Goal: Task Accomplishment & Management: Complete application form

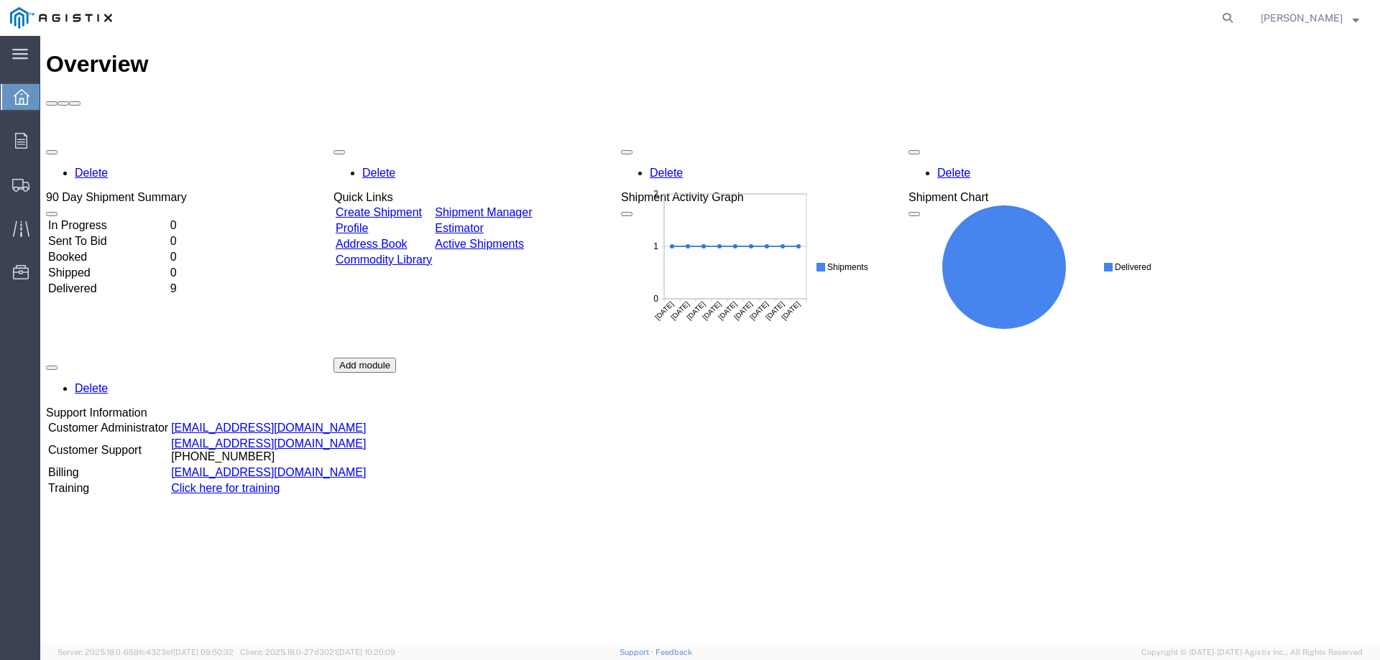
click at [395, 206] on link "Create Shipment" at bounding box center [379, 212] width 86 height 12
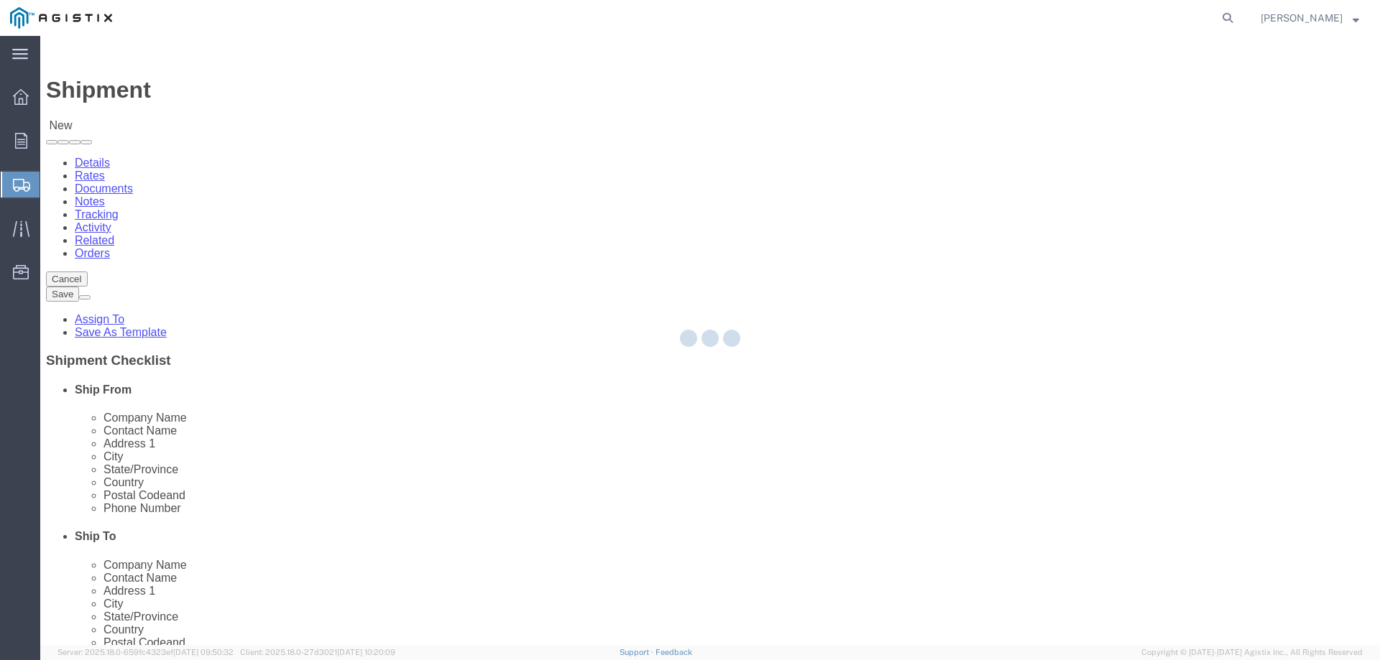
select select
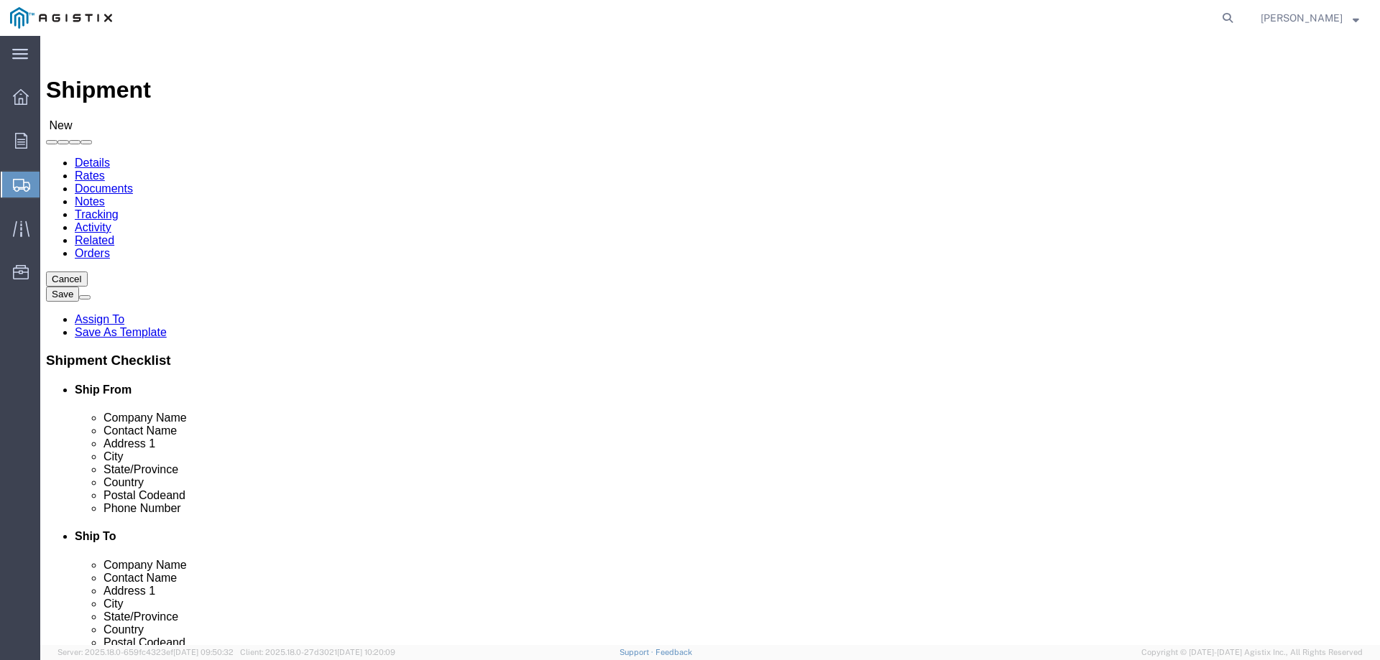
click select "Select [PERSON_NAME] Water Inc / [PERSON_NAME] Tech PG&E"
select select "9596"
click select "Select [PERSON_NAME] Water Inc / [PERSON_NAME] Tech PG&E"
select select "PURCHORD"
select select
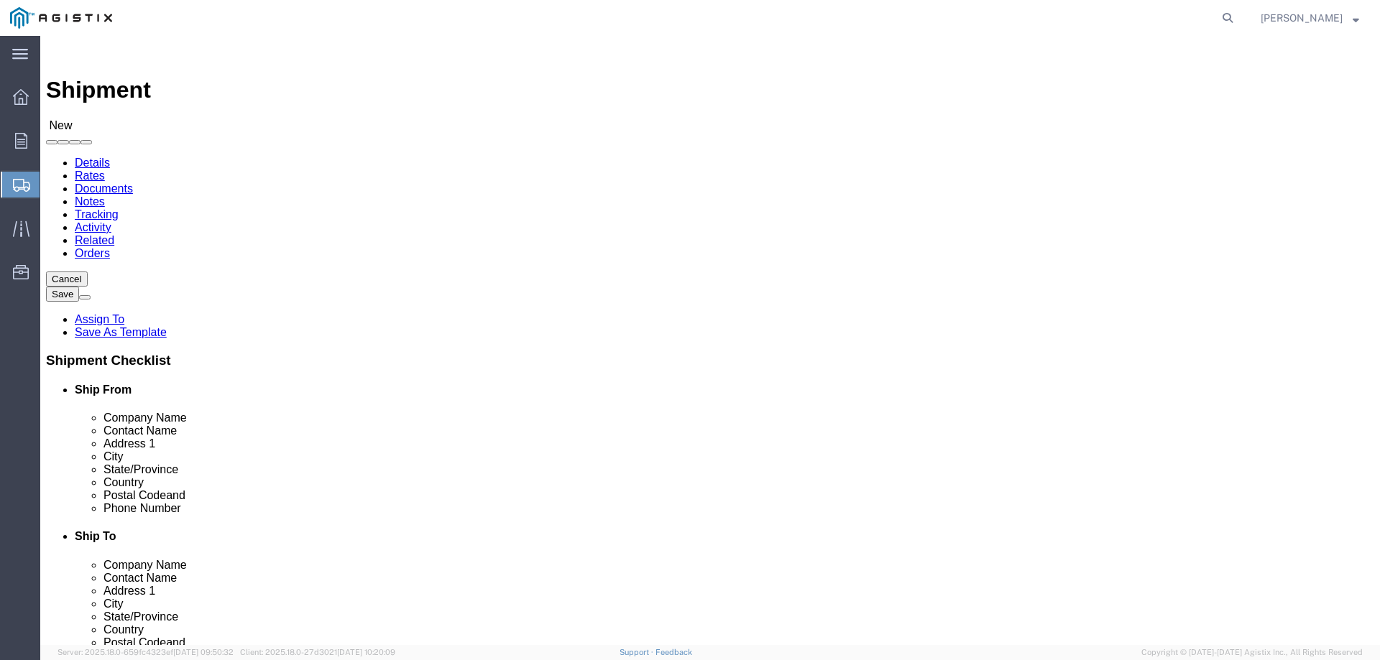
select select
click select "Select All Others [GEOGRAPHIC_DATA] [GEOGRAPHIC_DATA] [GEOGRAPHIC_DATA] [GEOGRA…"
select select "19740"
click select "Select All Others [GEOGRAPHIC_DATA] [GEOGRAPHIC_DATA] [GEOGRAPHIC_DATA] [GEOGRA…"
click input "text"
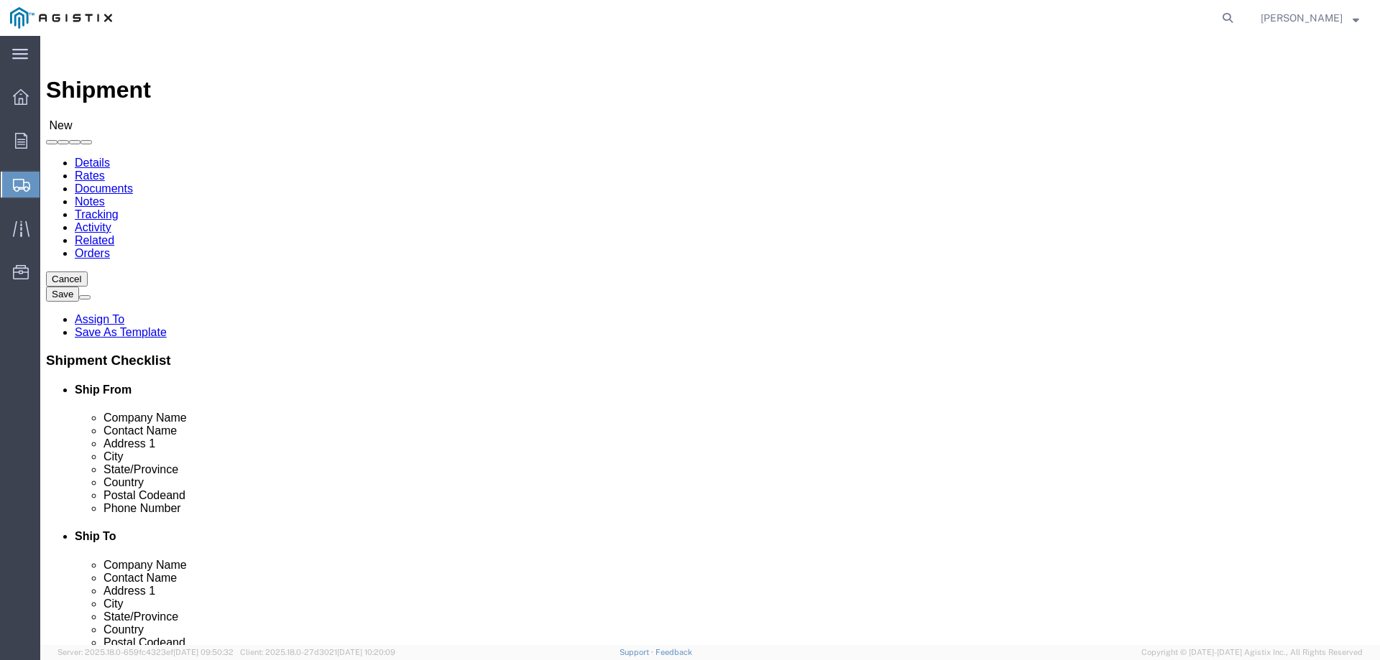
type input "g"
type input "[PERSON_NAME] TECHNOLOGIES"
type input "[PERSON_NAME]"
type input "[STREET_ADDRESS]"
select select
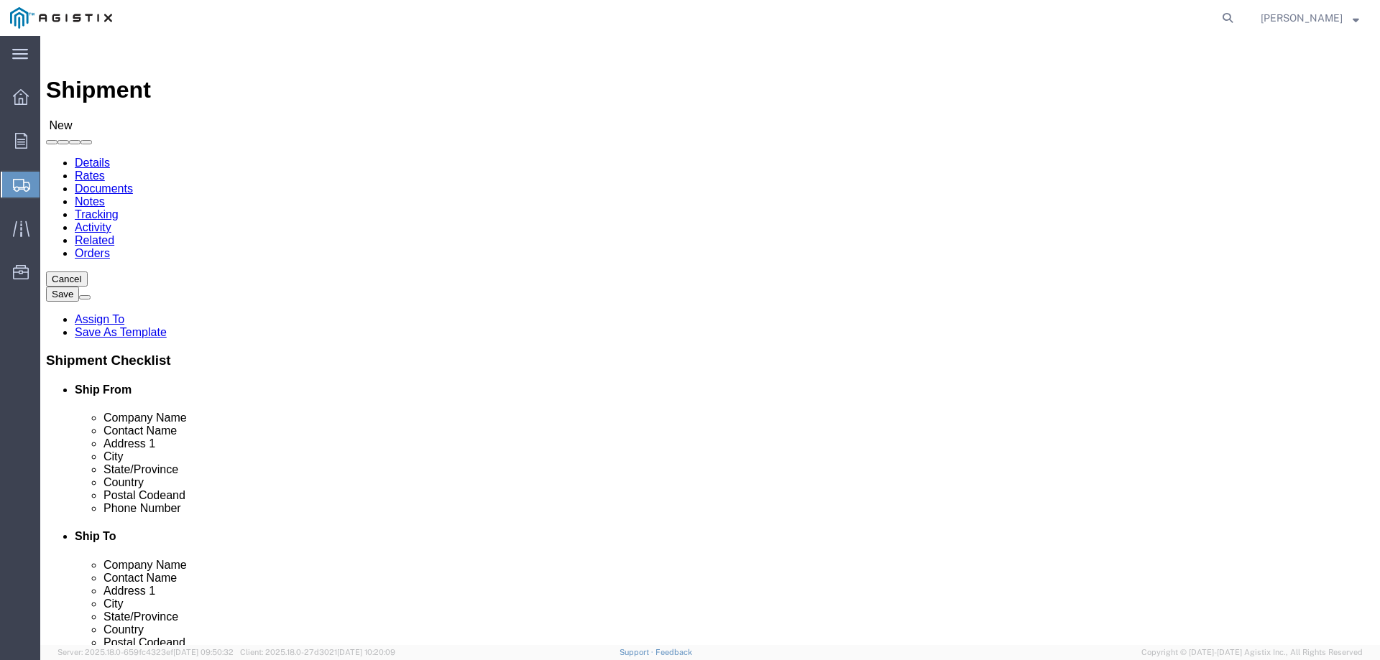
type input "[GEOGRAPHIC_DATA]"
select select
type input "N"
type input "[US_STATE]"
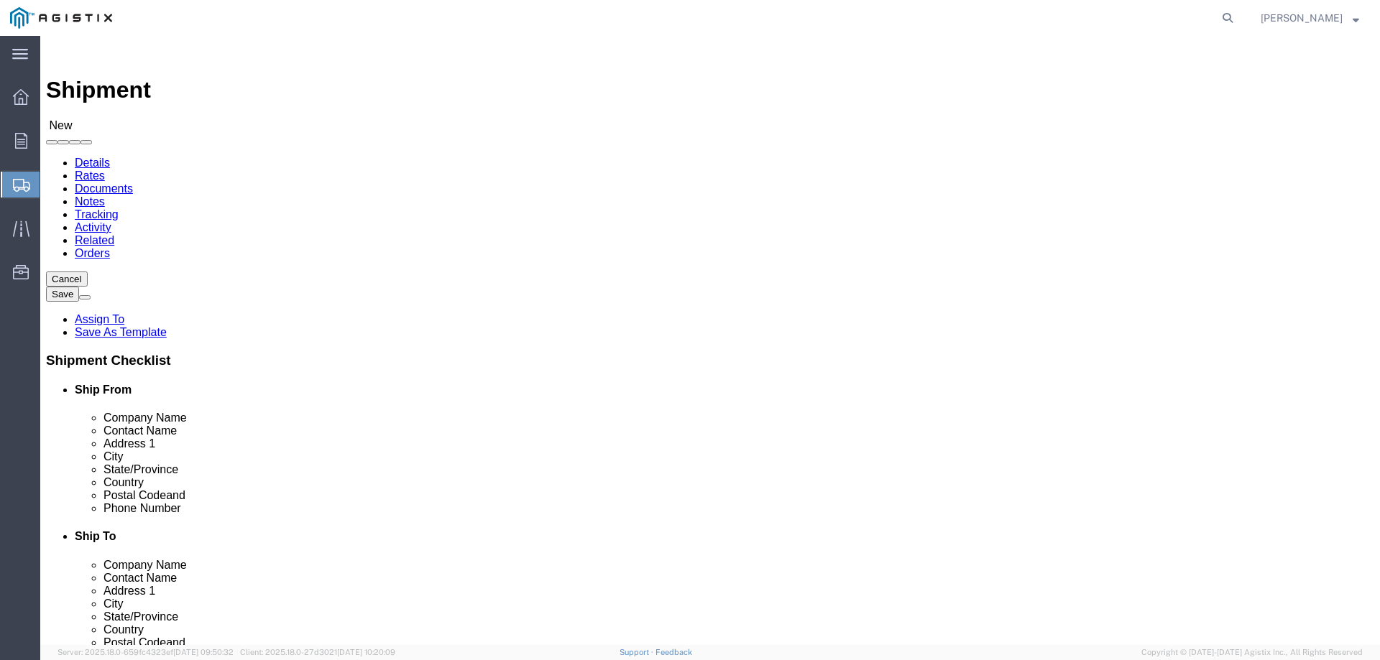
select select
select select "NY"
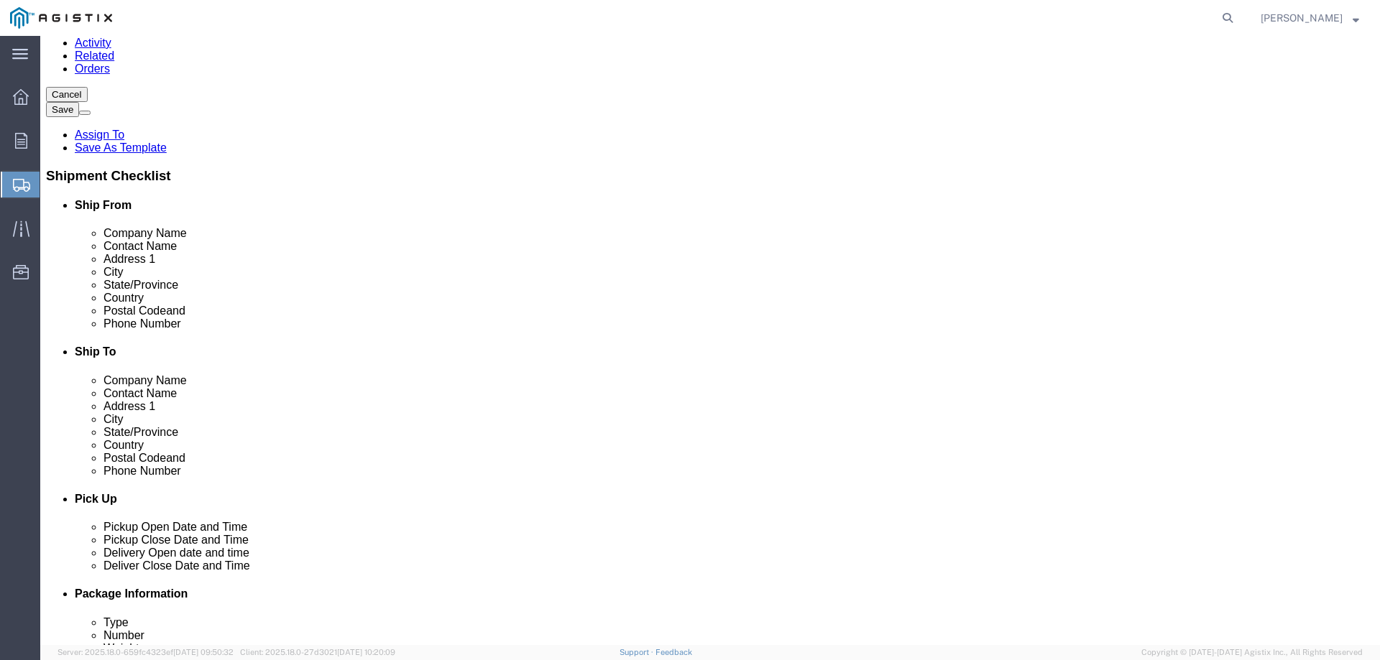
scroll to position [192, 0]
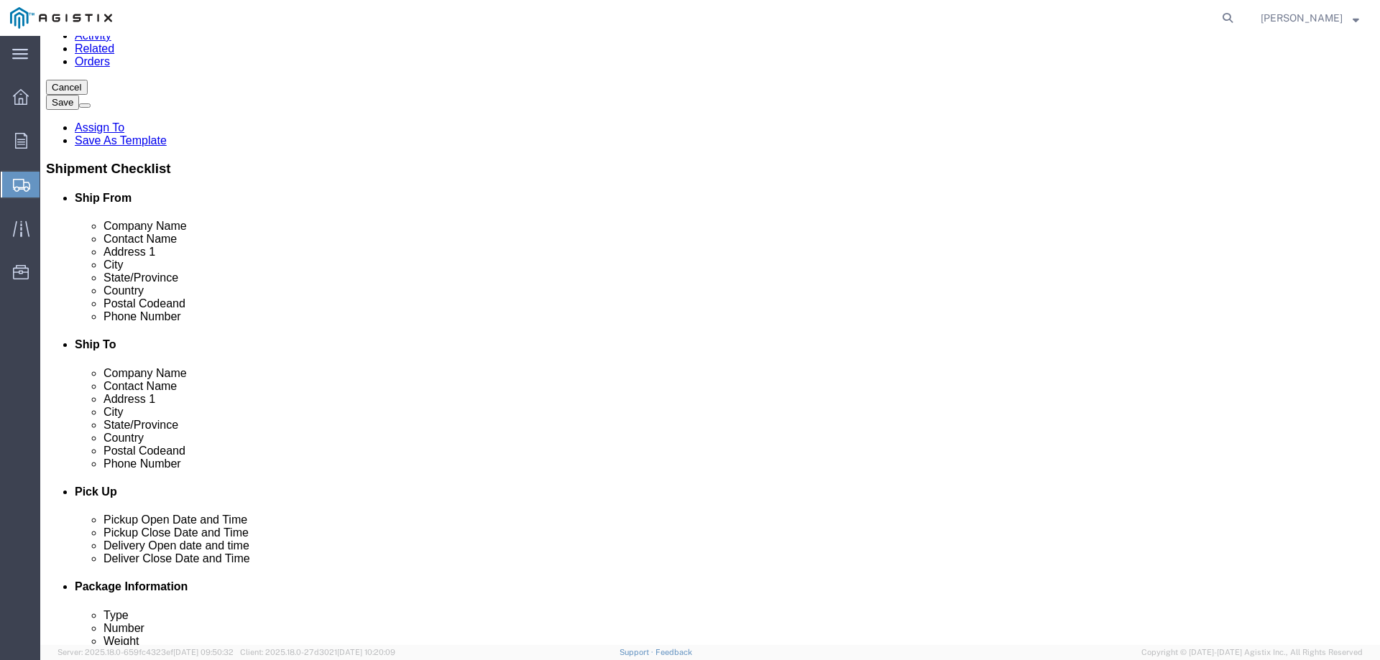
click input "text"
type input "14472"
select select
type input "[PHONE_NUMBER]"
type input "[EMAIL_ADDRESS][DOMAIN_NAME]"
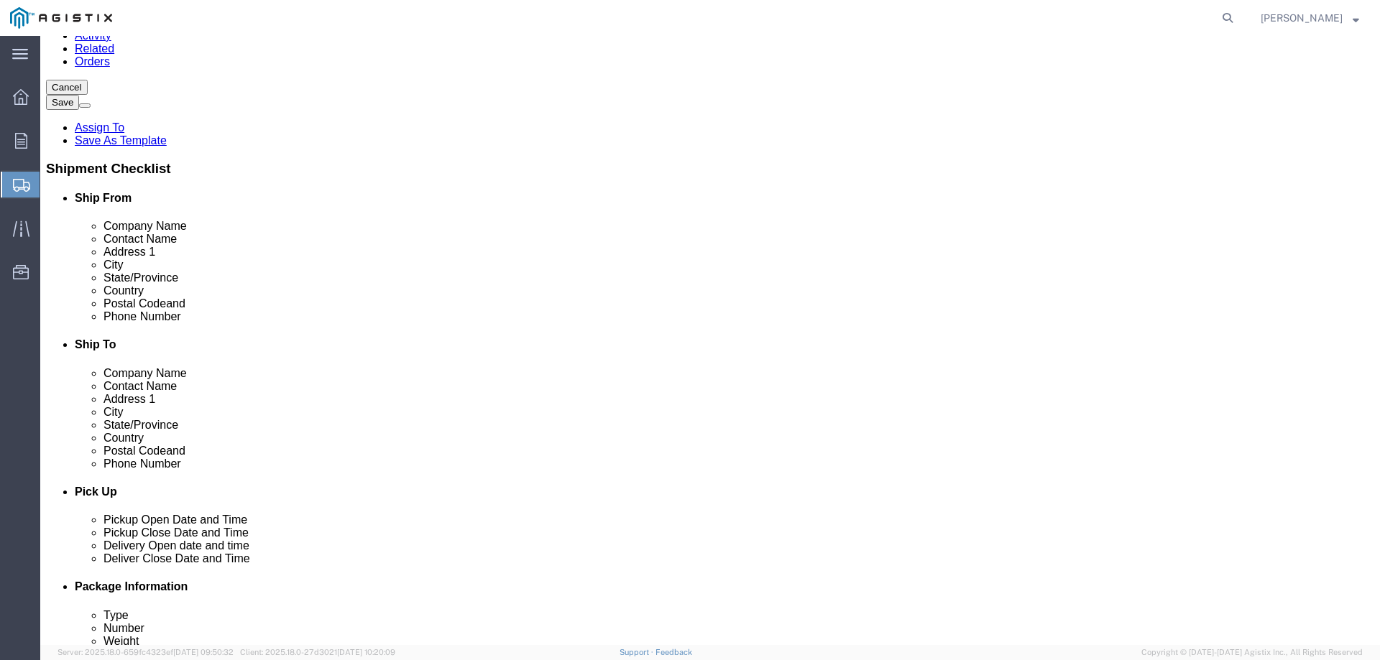
click input "checkbox"
checkbox input "false"
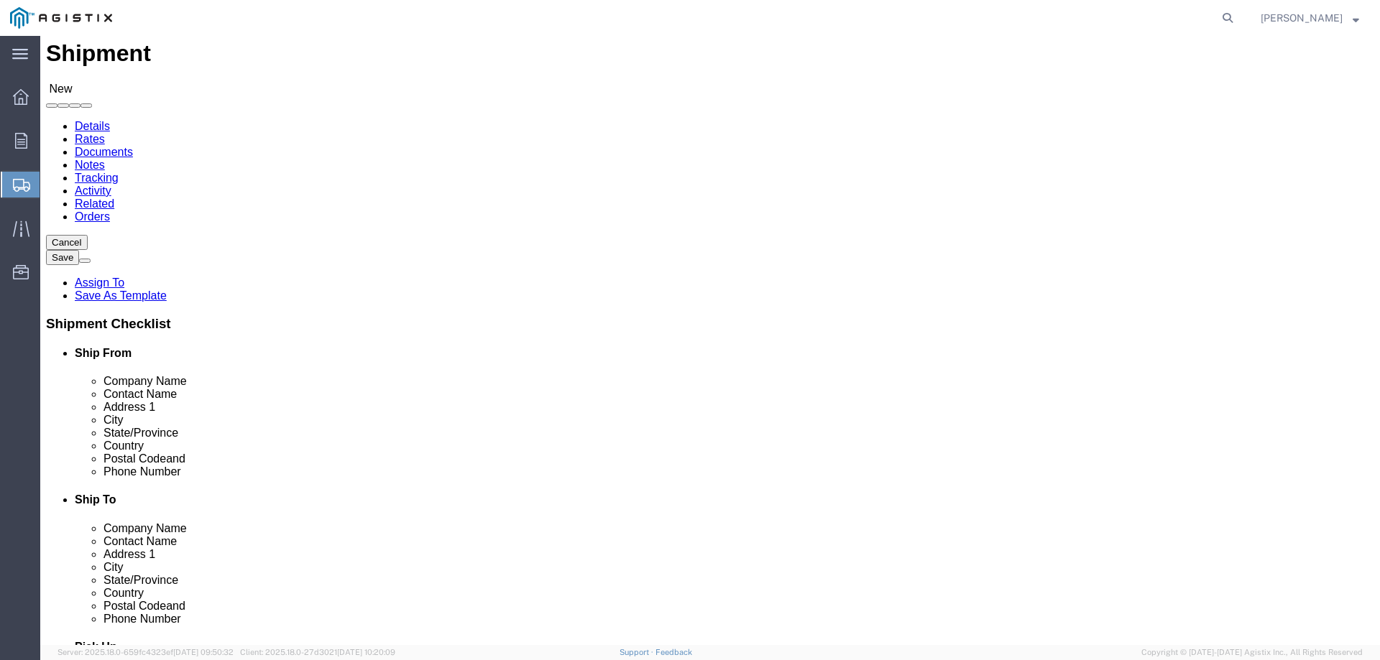
scroll to position [0, 0]
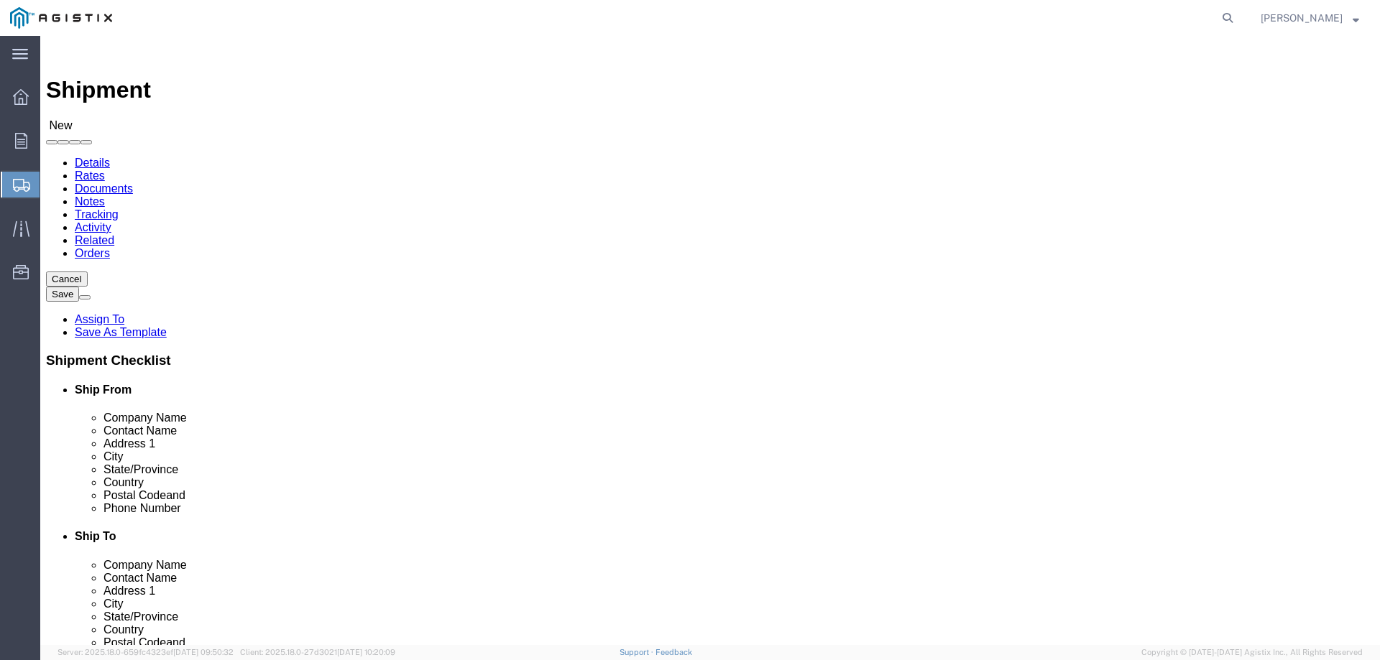
click input "text"
type input "PACIFIC GAS & ELECTRIC"
type input "RECEIVING DEPT."
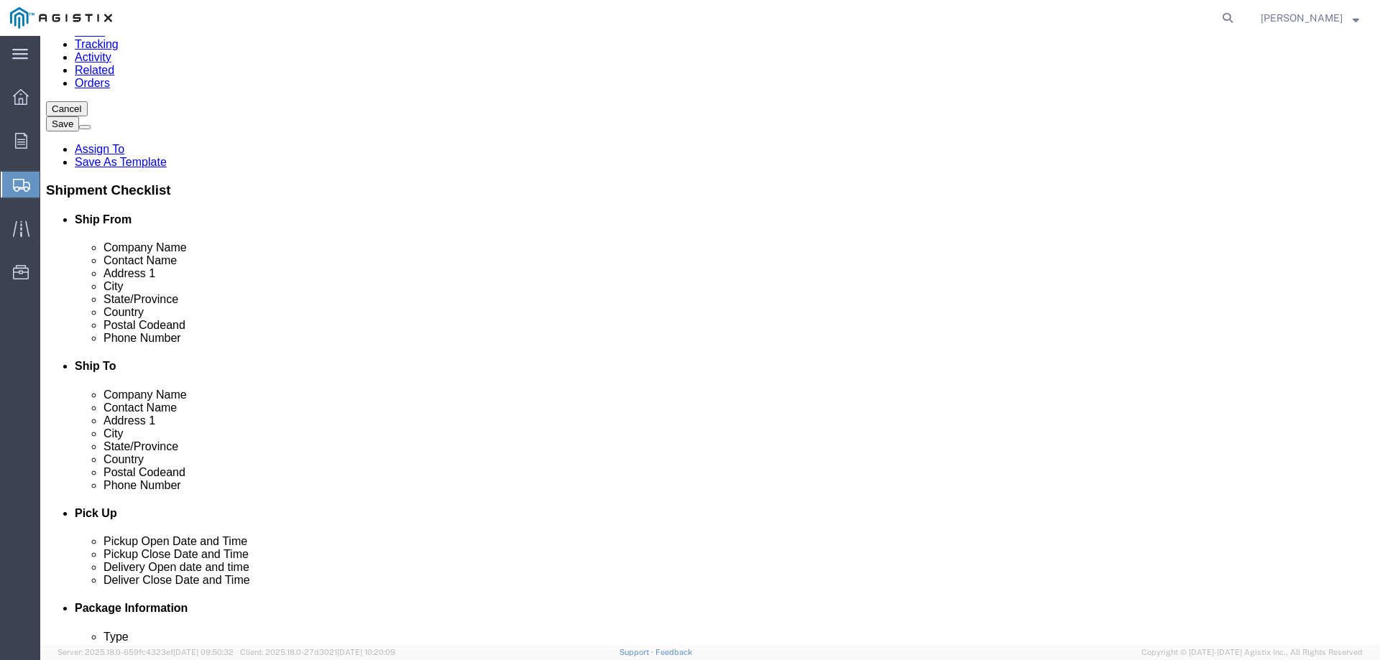
scroll to position [192, 0]
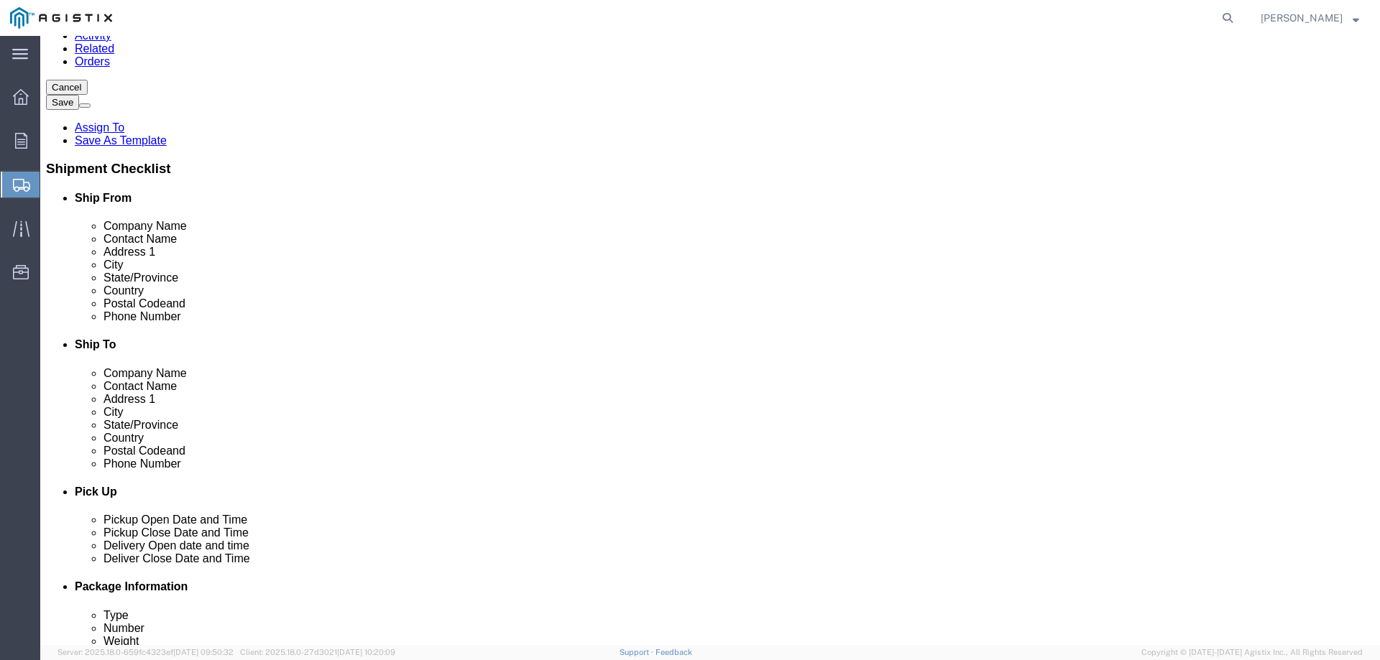
type input "[STREET_ADDRESS][PERSON_NAME]"
select select
type input "FREMONT"
select select
type input "C"
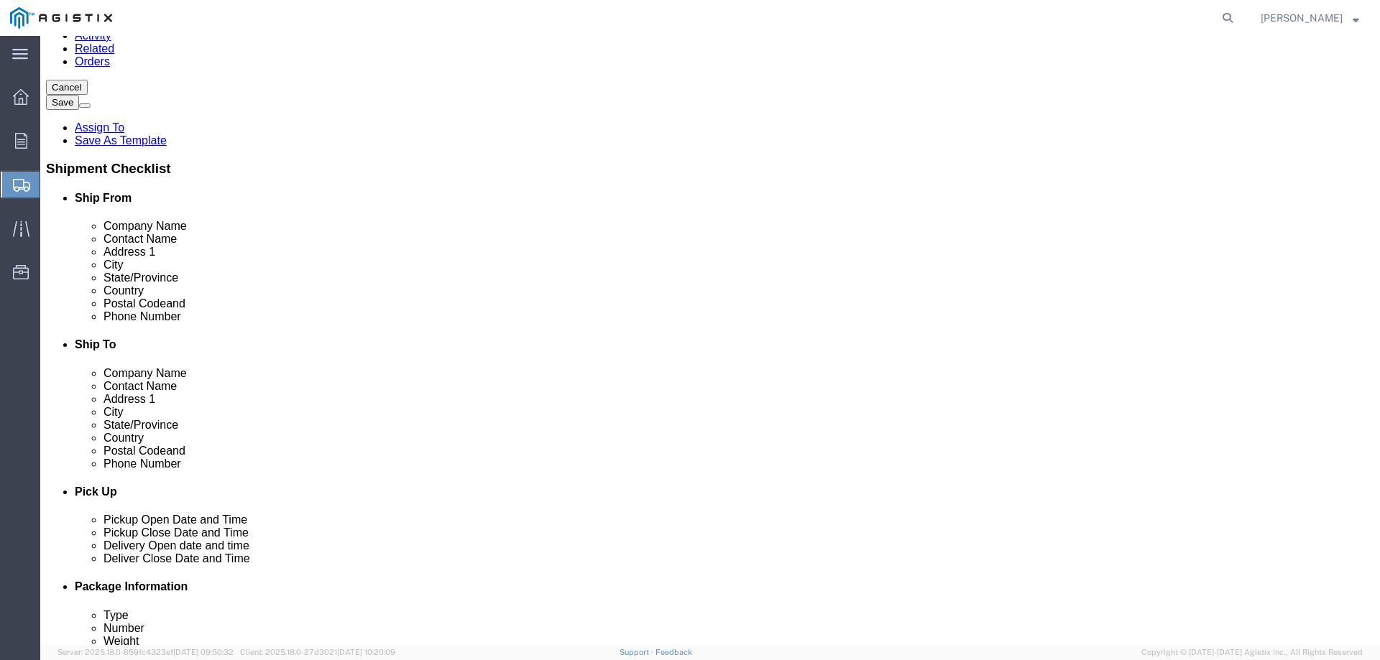
type input "C"
type input "CAL"
select select
select select "CA"
type input "94538"
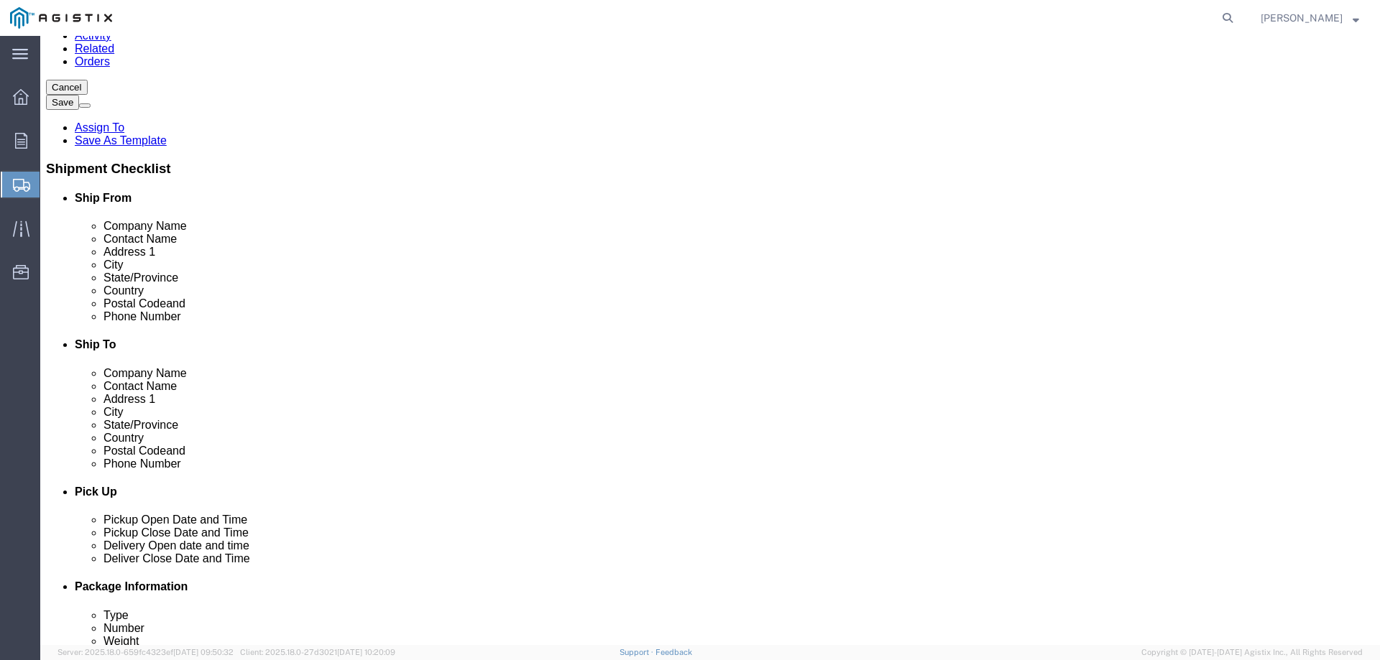
select select
drag, startPoint x: 819, startPoint y: 418, endPoint x: 688, endPoint y: 415, distance: 130.8
click div "[PHONE_NUMBER] 8"
type input "8007567243"
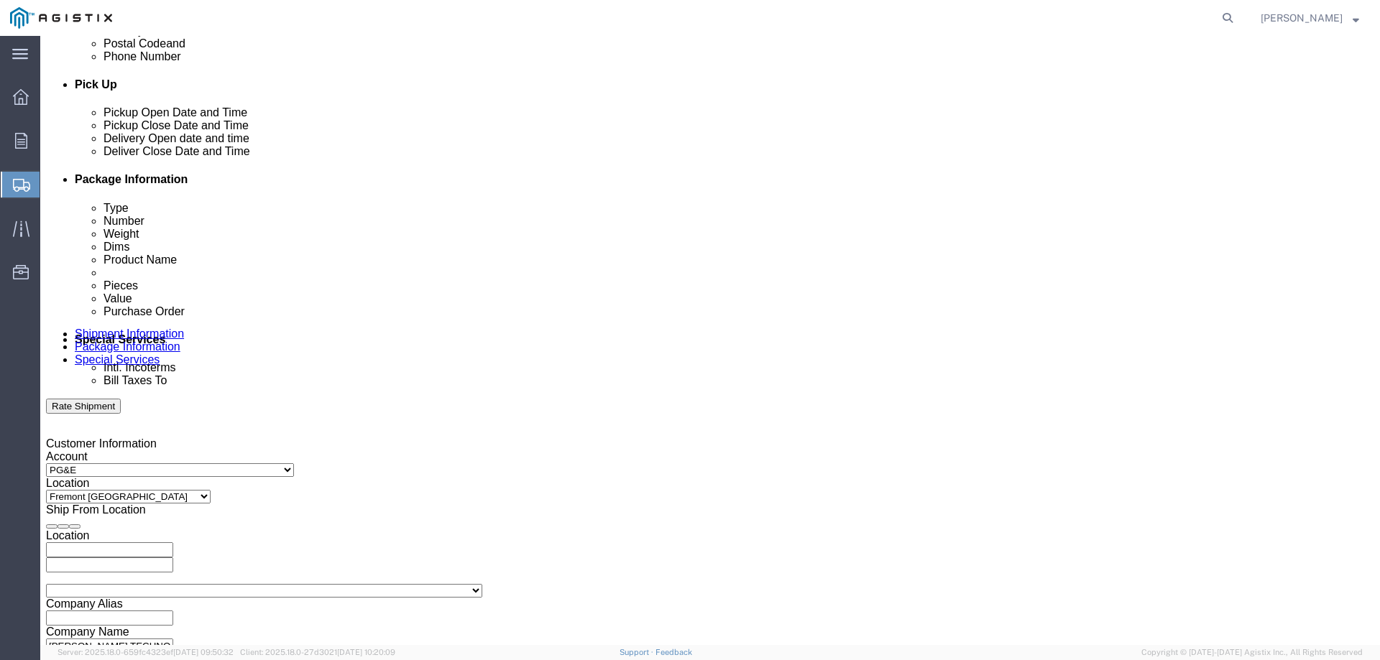
scroll to position [599, 0]
click div "[DATE] 8:00 AM"
type input "3:00 PM"
click button "Apply"
click div "[DATE] 4:00 PM"
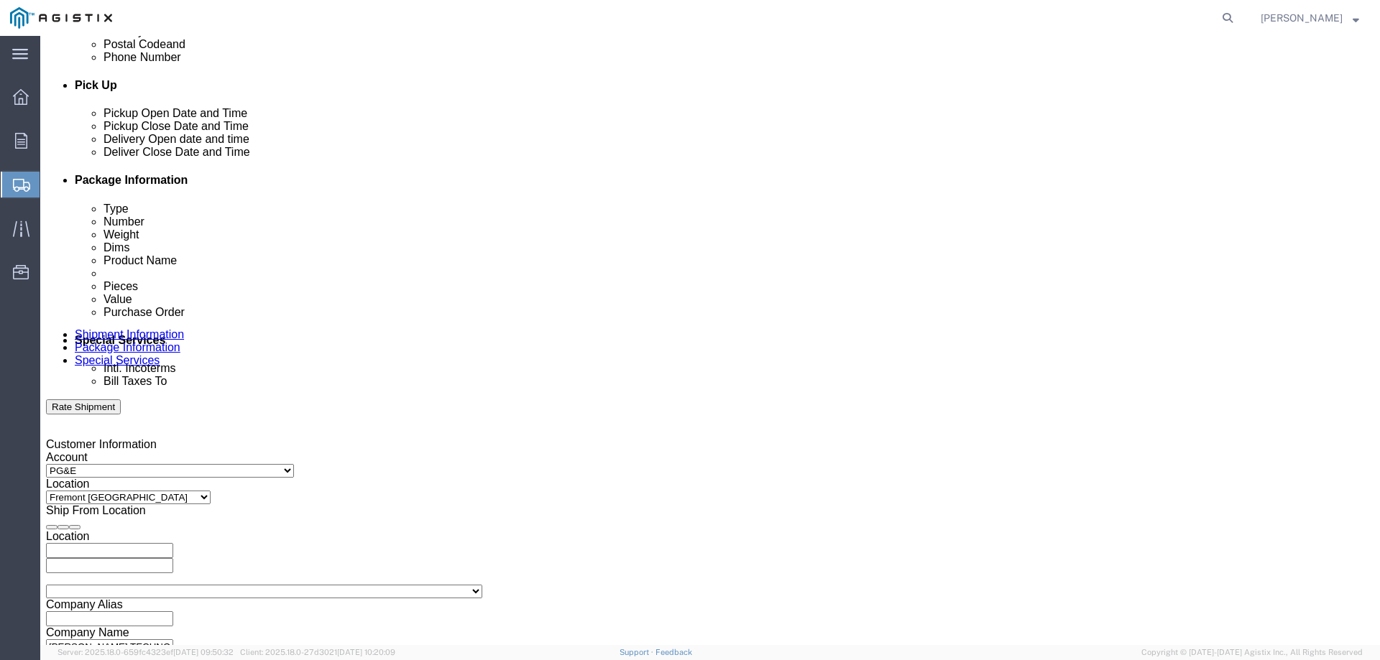
type input "6:00 PM"
click button "Apply"
click div
click input "7:00 PM"
type input "8:00 AM"
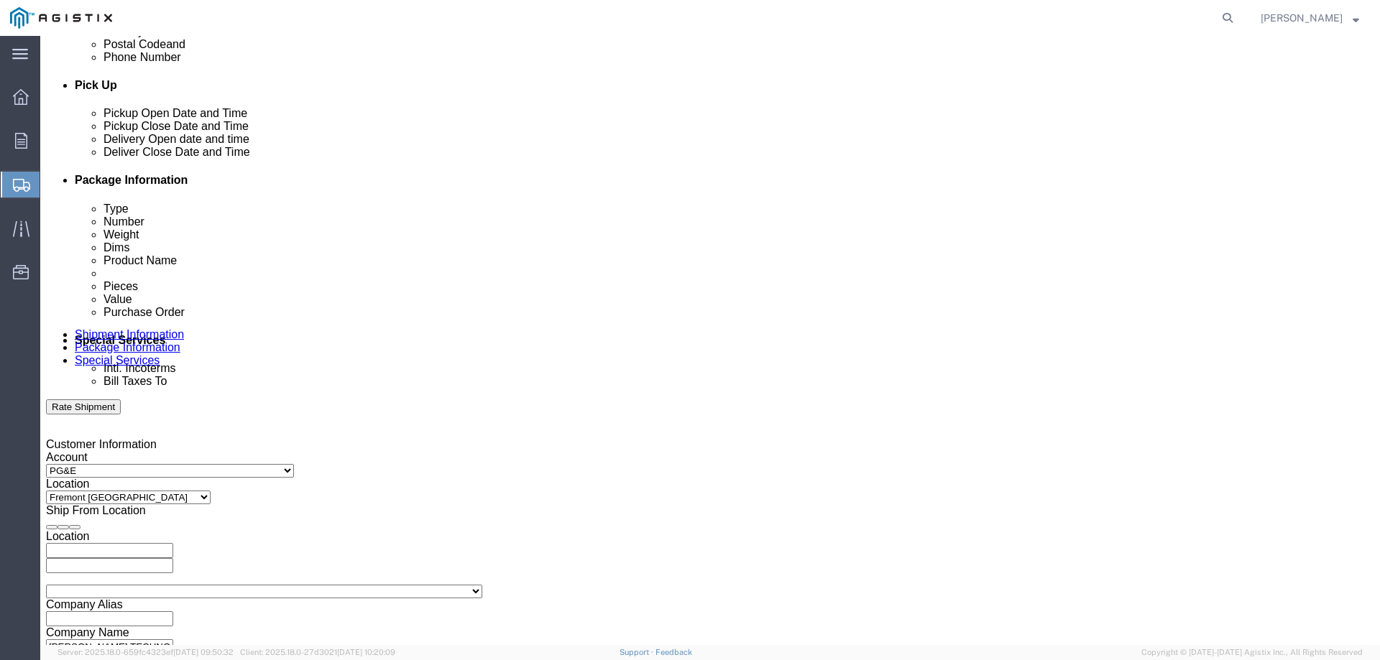
click button "Apply"
click div
type input "5:00 PM"
click button "Apply"
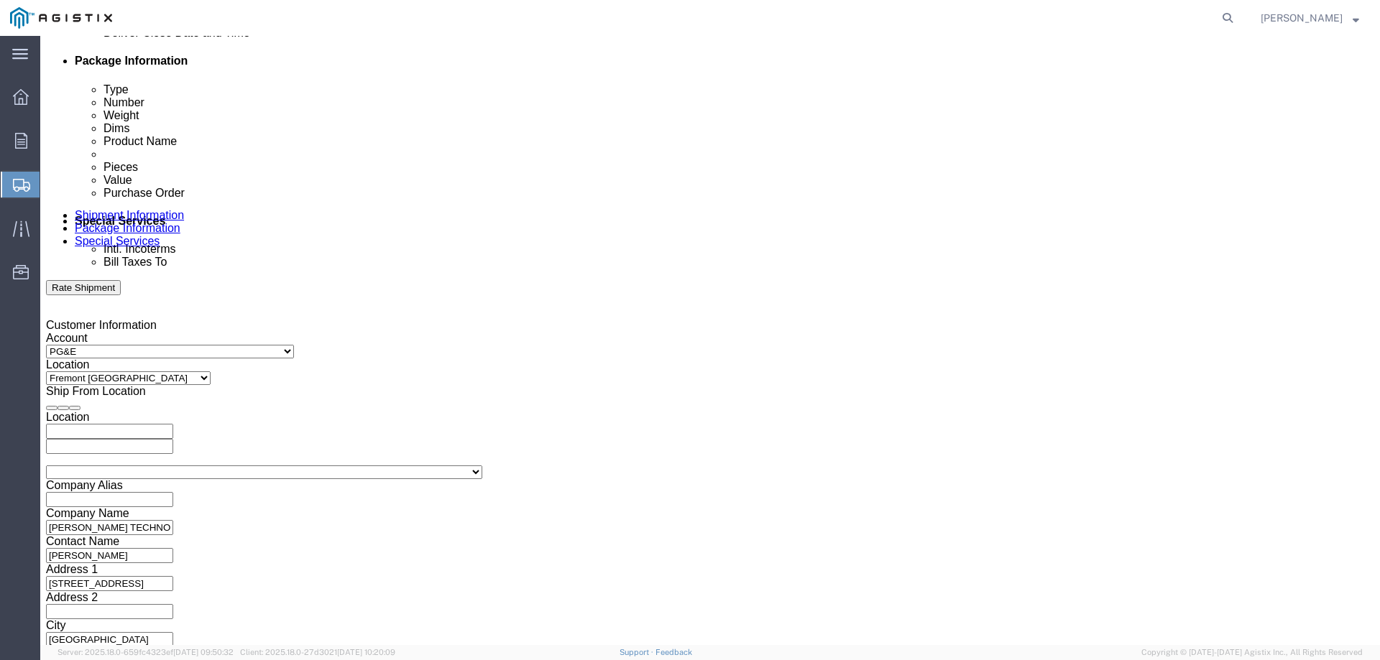
scroll to position [742, 0]
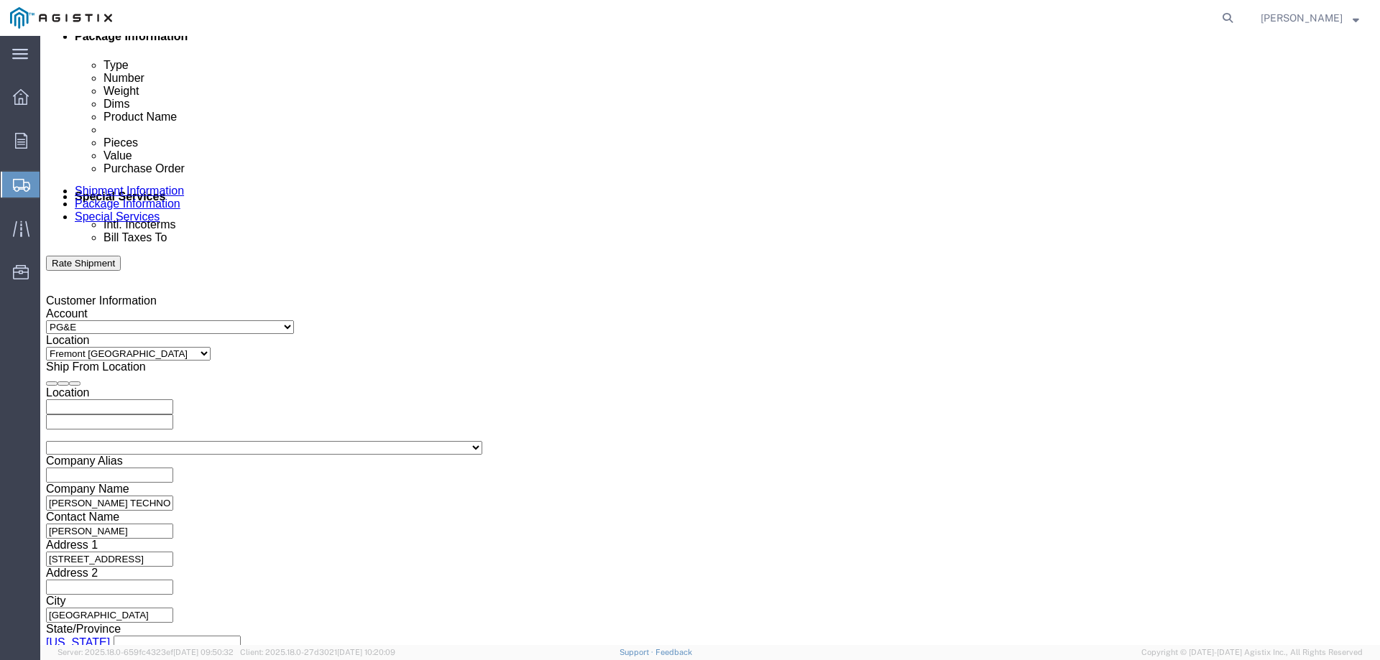
click input "text"
type input "3501392932"
click select "Select Account Type Activity ID Airline Appointment Number ASN Batch Request # …"
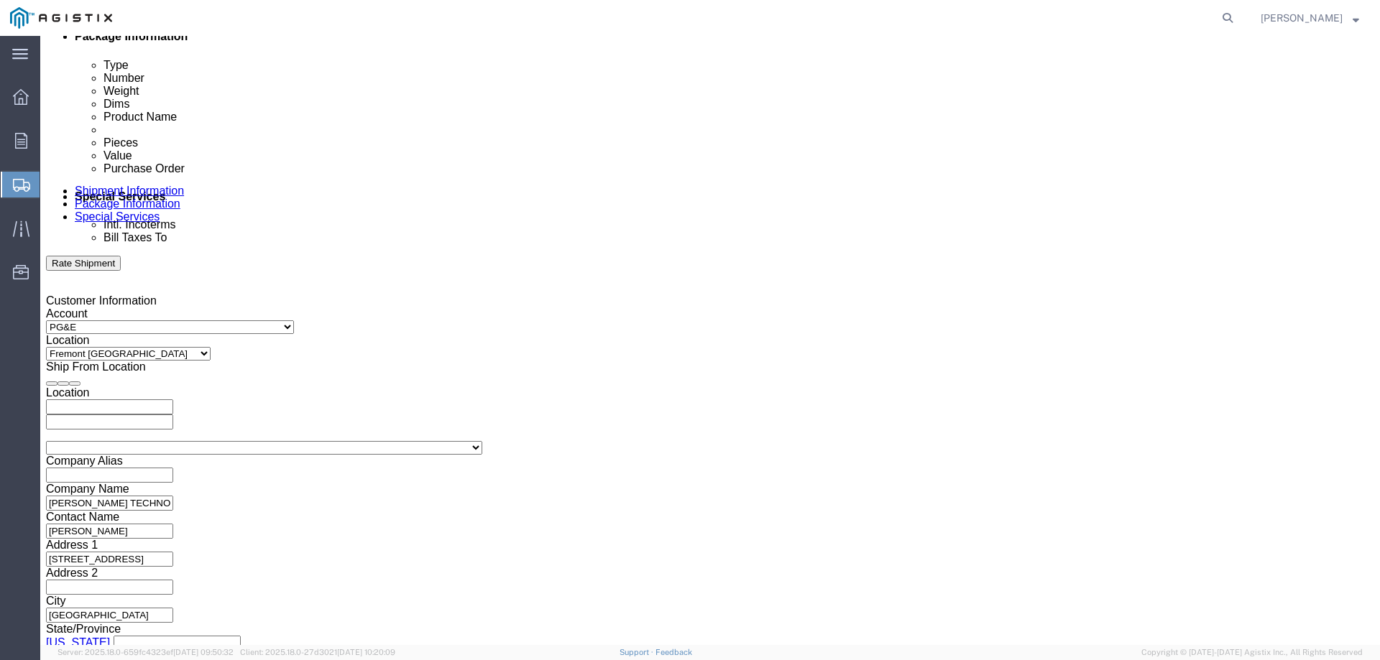
select select "SALEORDR"
click select "Select Account Type Activity ID Airline Appointment Number ASN Batch Request # …"
click input "text"
type input "306267"
click button "Continue"
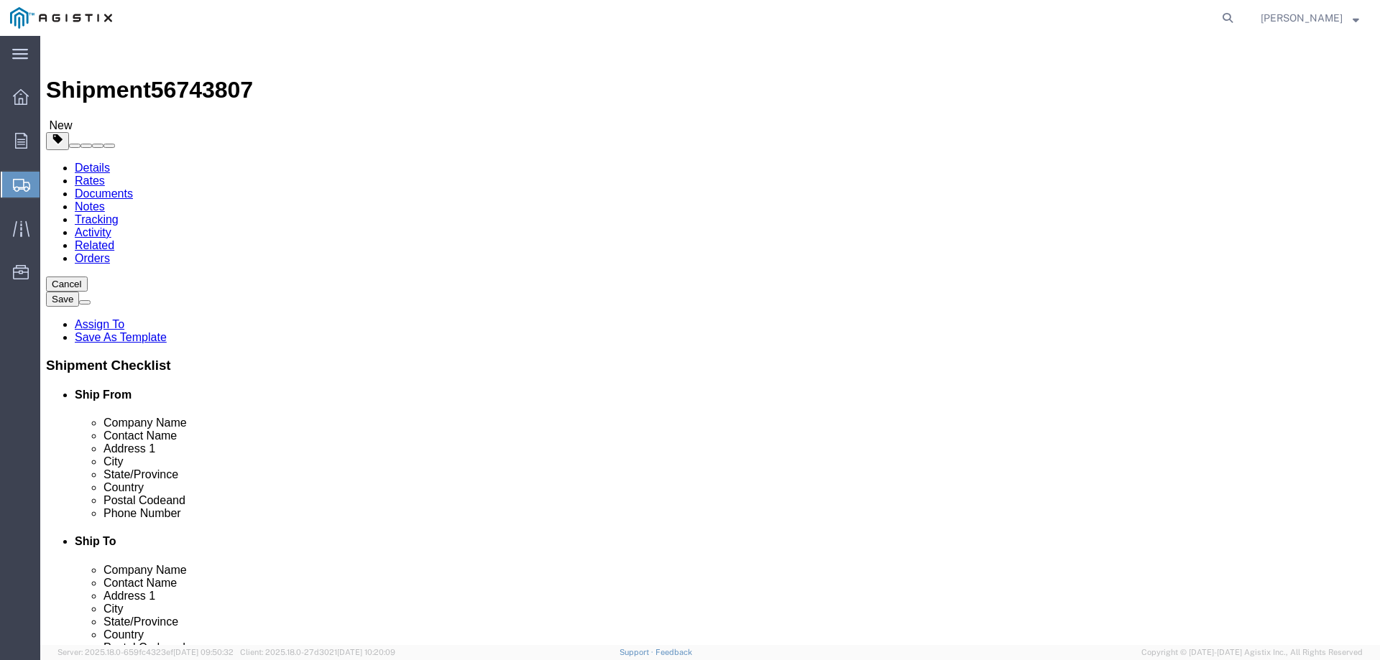
click select "Select Bulk Bundle(s) Cardboard Box(es) Carton(s) Crate(s) Drum(s) (Fiberboard)…"
select select "PONS"
click select "Select Bulk Bundle(s) Cardboard Box(es) Carton(s) Crate(s) Drum(s) (Fiberboard)…"
click input "text"
drag, startPoint x: 221, startPoint y: 305, endPoint x: 199, endPoint y: 305, distance: 21.6
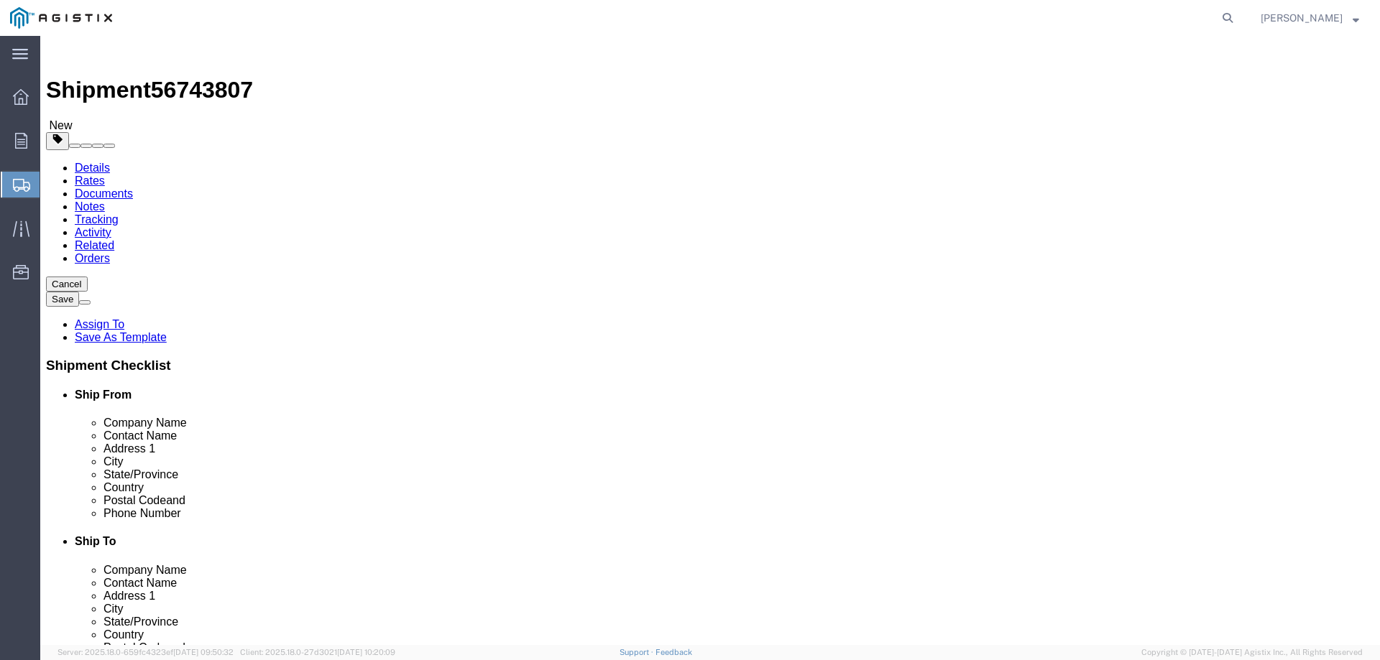
click input "1"
type input "2"
type input "72"
type input "36"
type input "18"
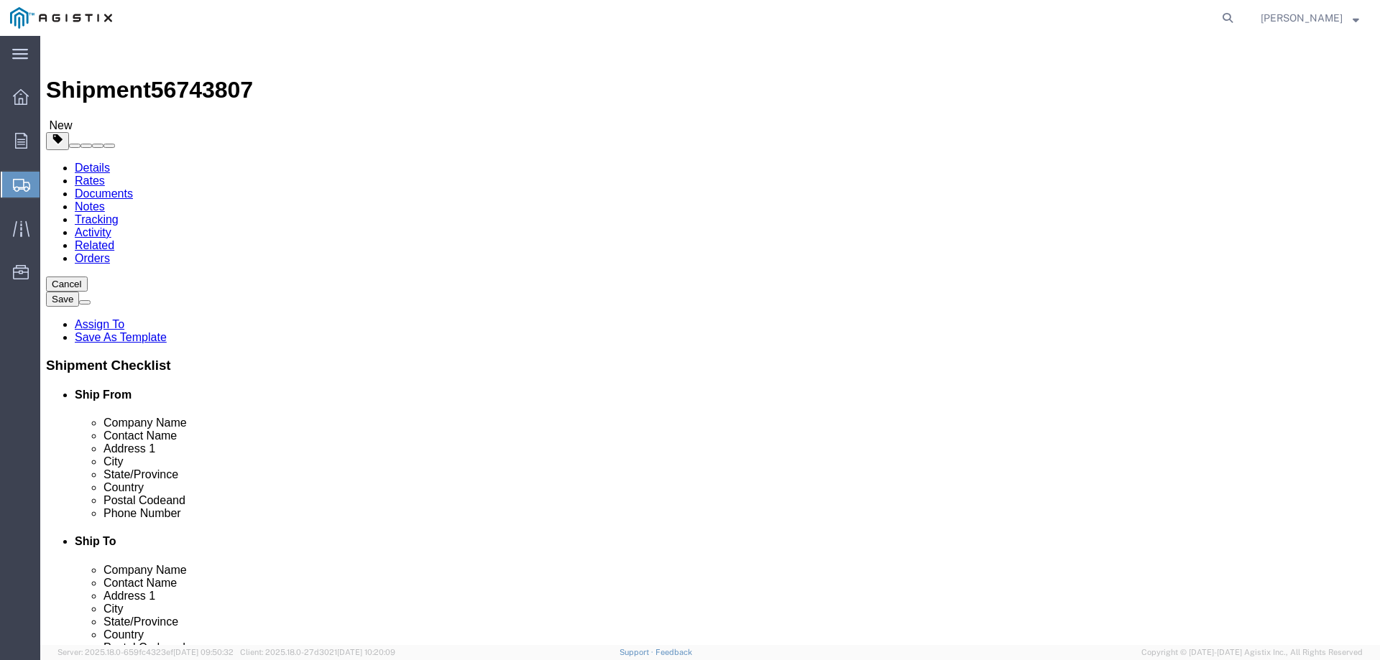
type input "980"
click link "Add Content"
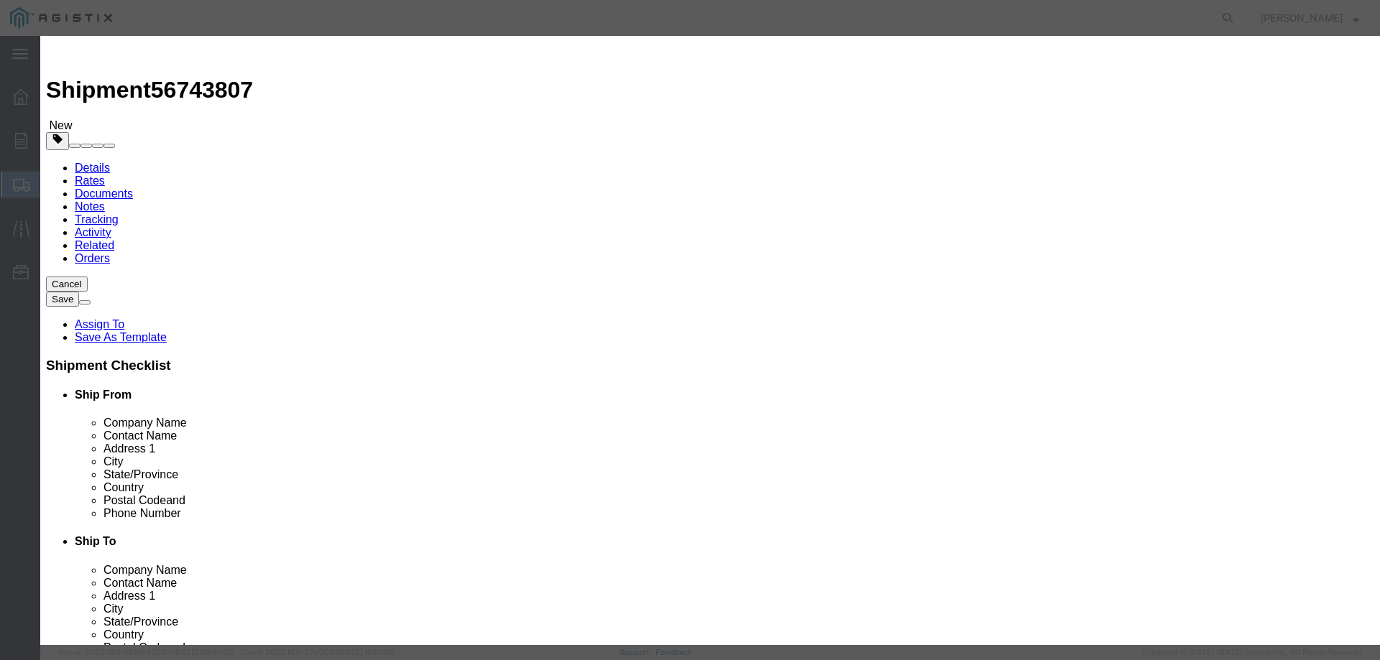
click input "text"
type input "M040565"
type input "5"
click button "Close"
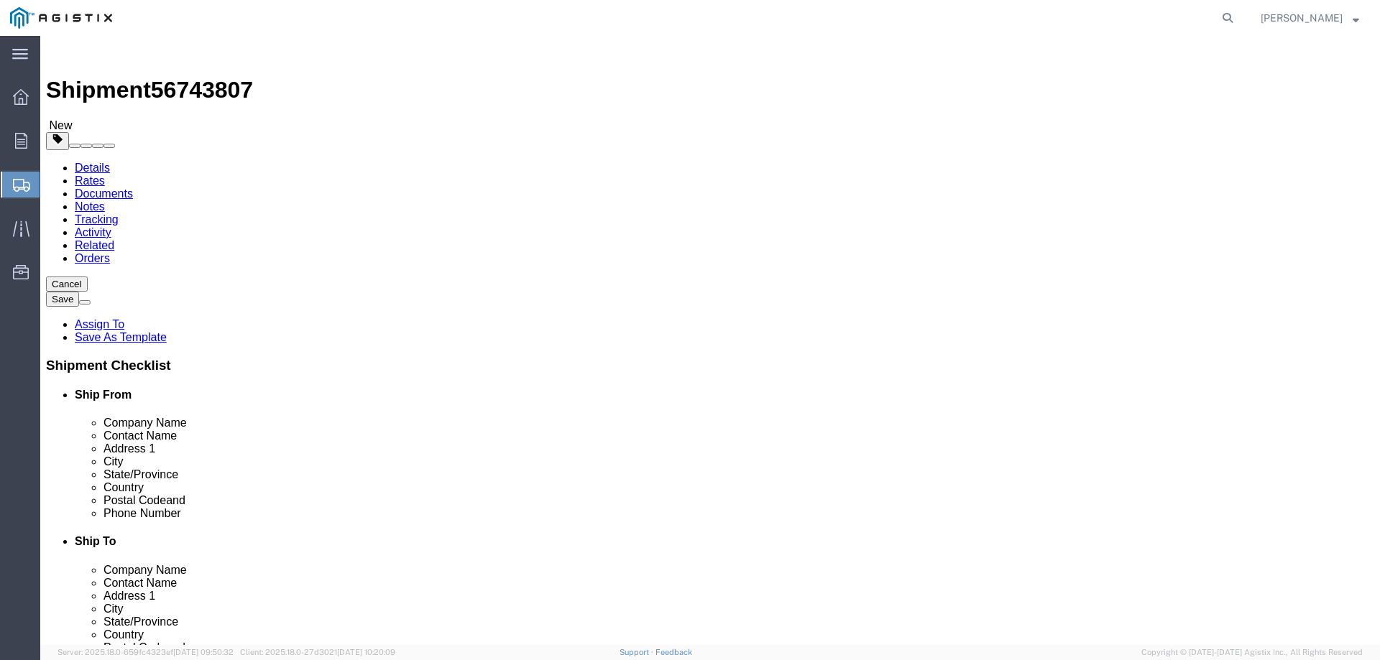
drag, startPoint x: 221, startPoint y: 308, endPoint x: 217, endPoint y: 316, distance: 9.6
click div "2"
type input "1"
drag, startPoint x: 221, startPoint y: 358, endPoint x: 180, endPoint y: 367, distance: 42.7
click div "Weight 980 Select kgs lbs Ship. t°"
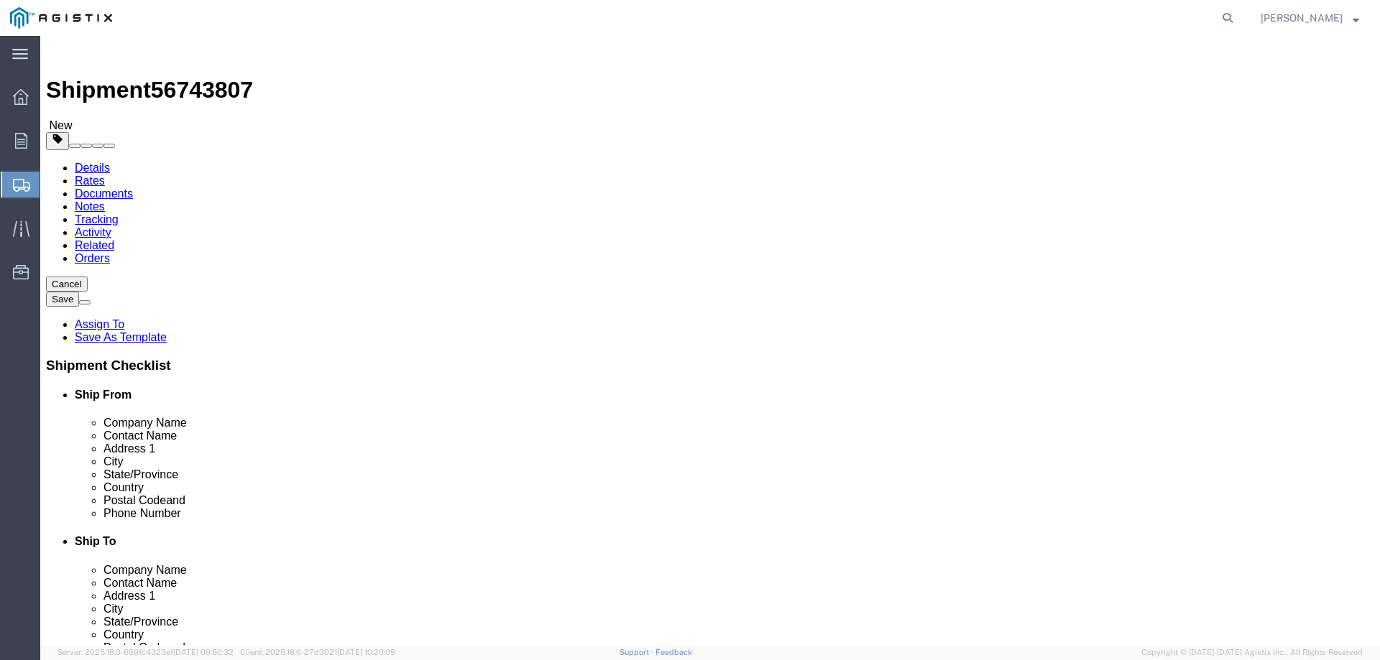
type input "490"
click link "Add Content"
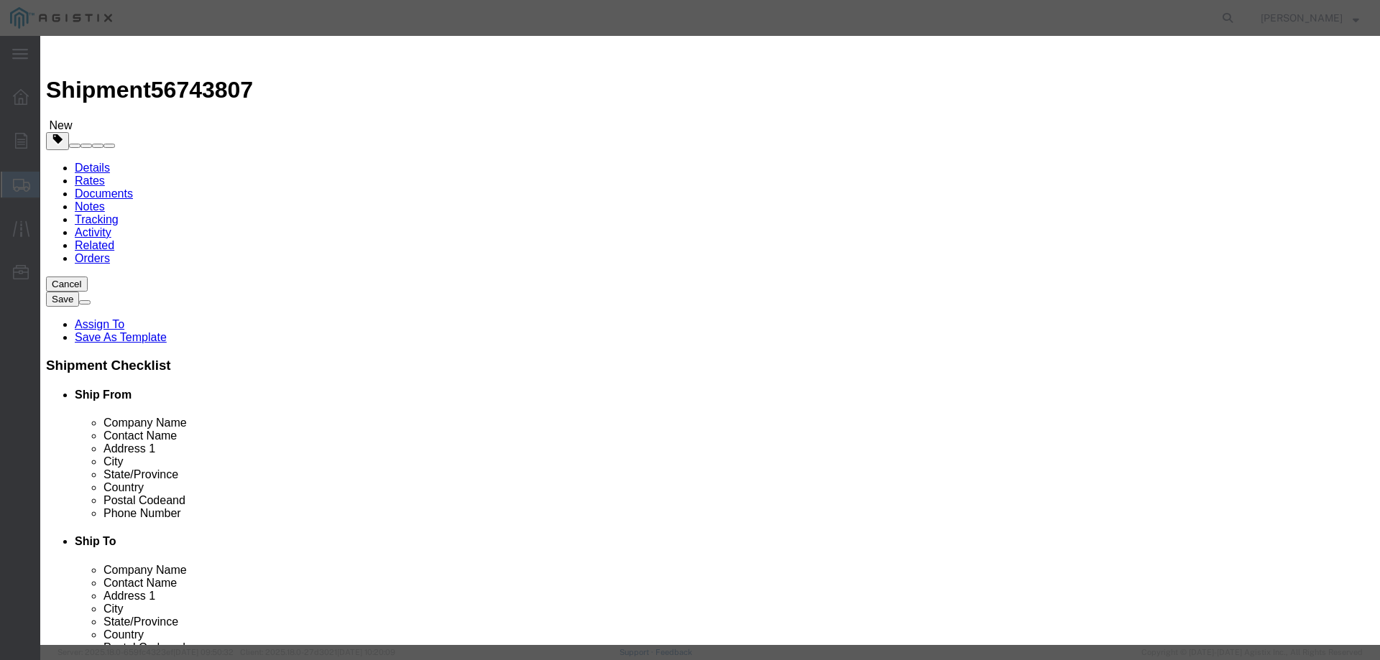
click input "text"
click input "M040565"
type input "M040565"
click td "Name: FILTER GAS FLANGED FLAT FACE 2" ANSI 150"
select select
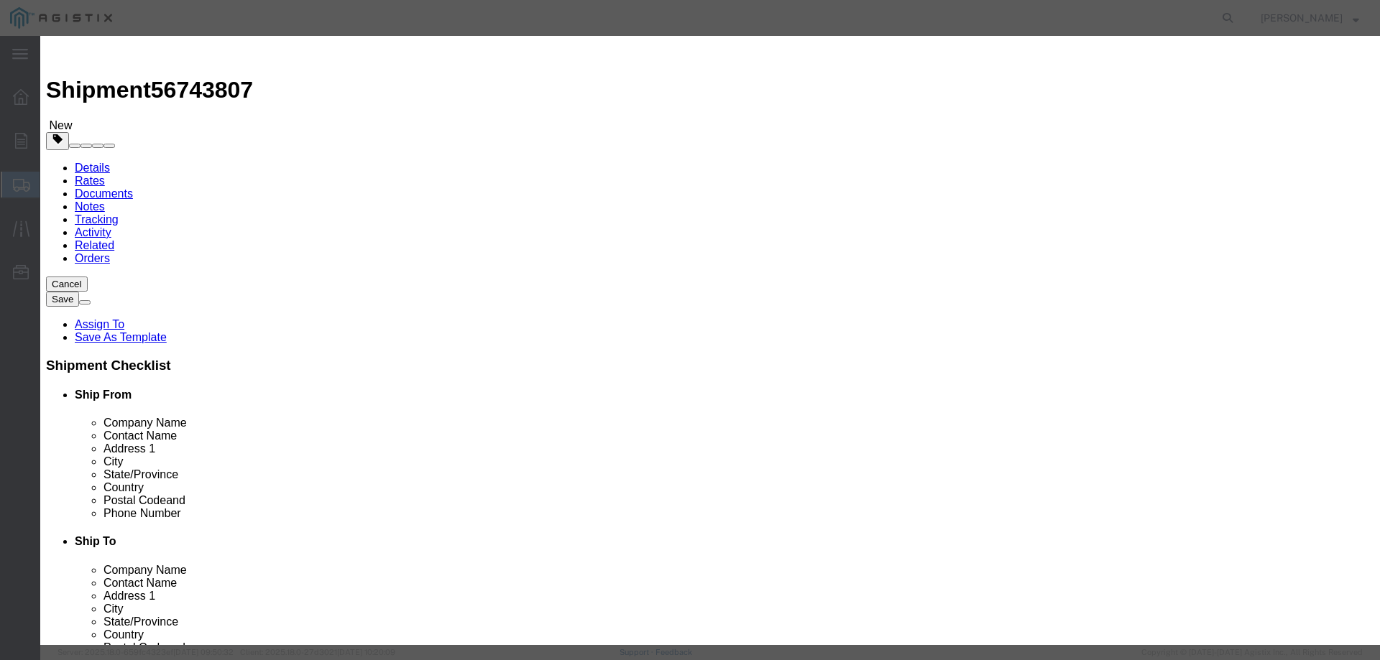
select select "USD"
type input "FILTER GAS FLANGED FLAT FACE 2" ANSI 150"
type input "M040565"
click input "text"
type input "5"
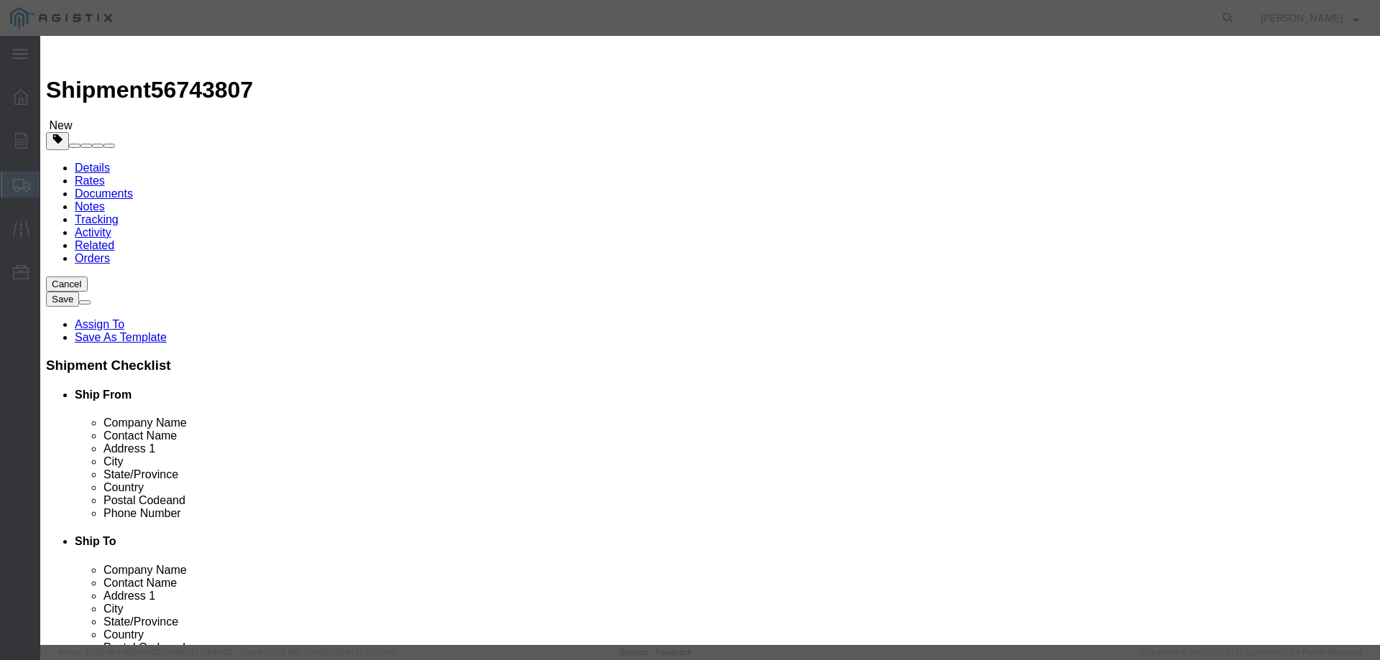
click select "Select Bag Barrels 100Board Feet Bottle Box Blister Pack Carats Can Capsule Car…"
select select "EA"
click select "Select Bag Barrels 100Board Feet Bottle Box Blister Pack Carats Can Capsule Car…"
click input "text"
type input "3365"
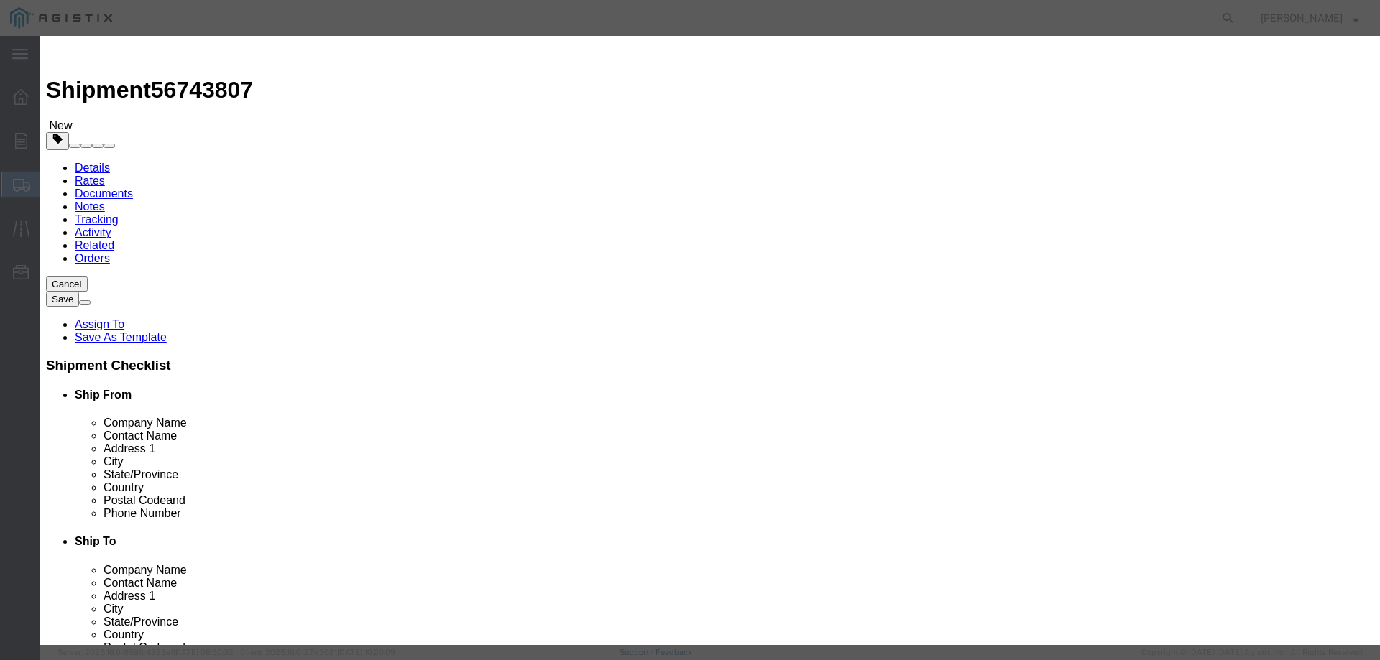
select select "70"
click button "Save & Close"
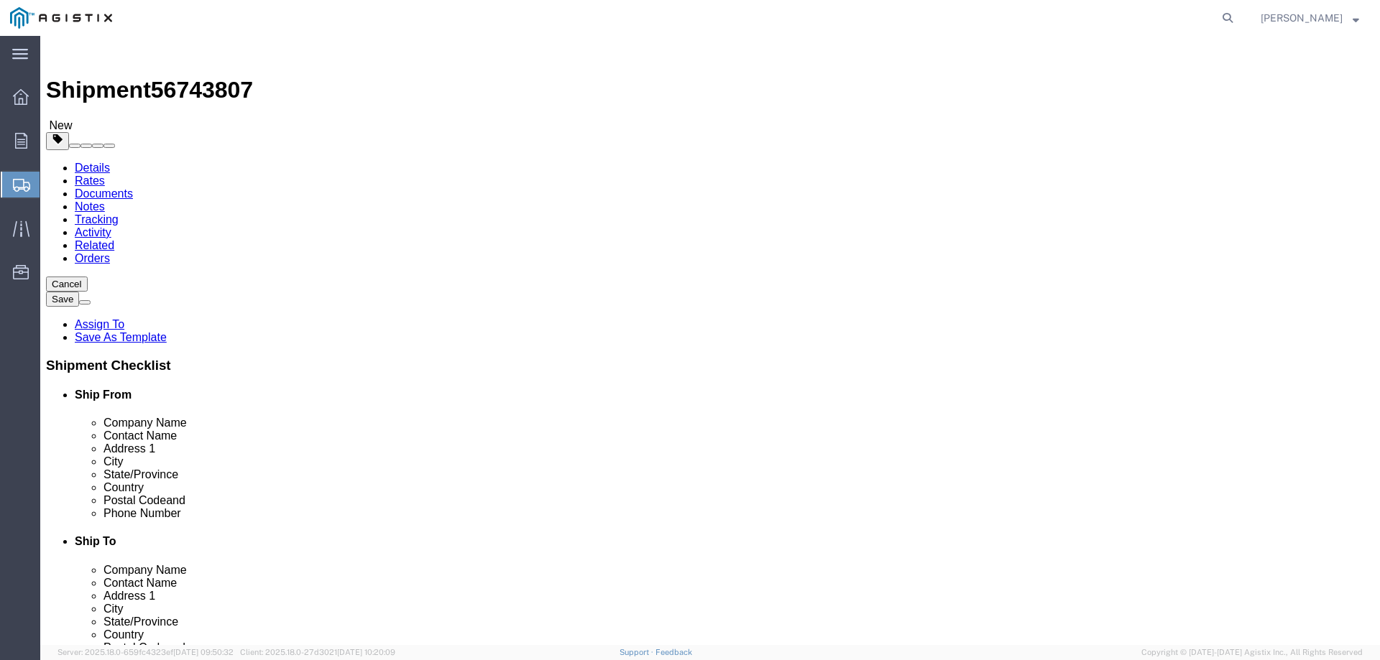
click span "button"
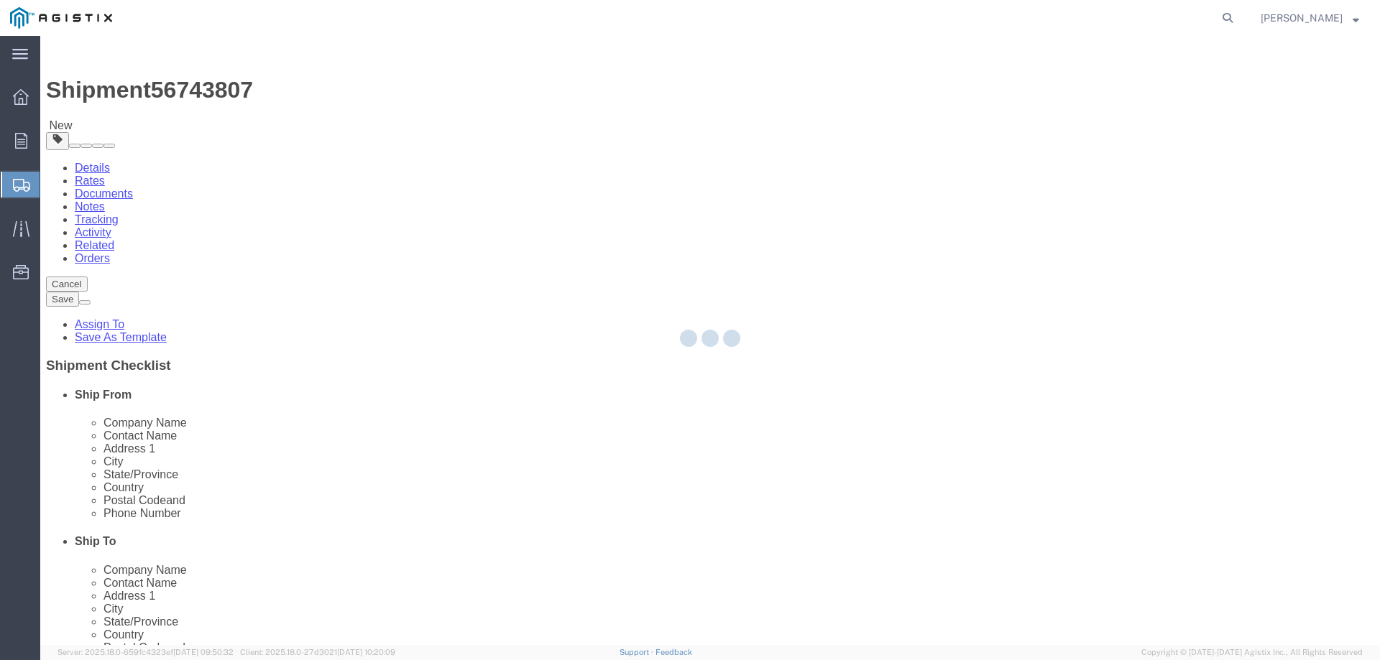
select select "PONS"
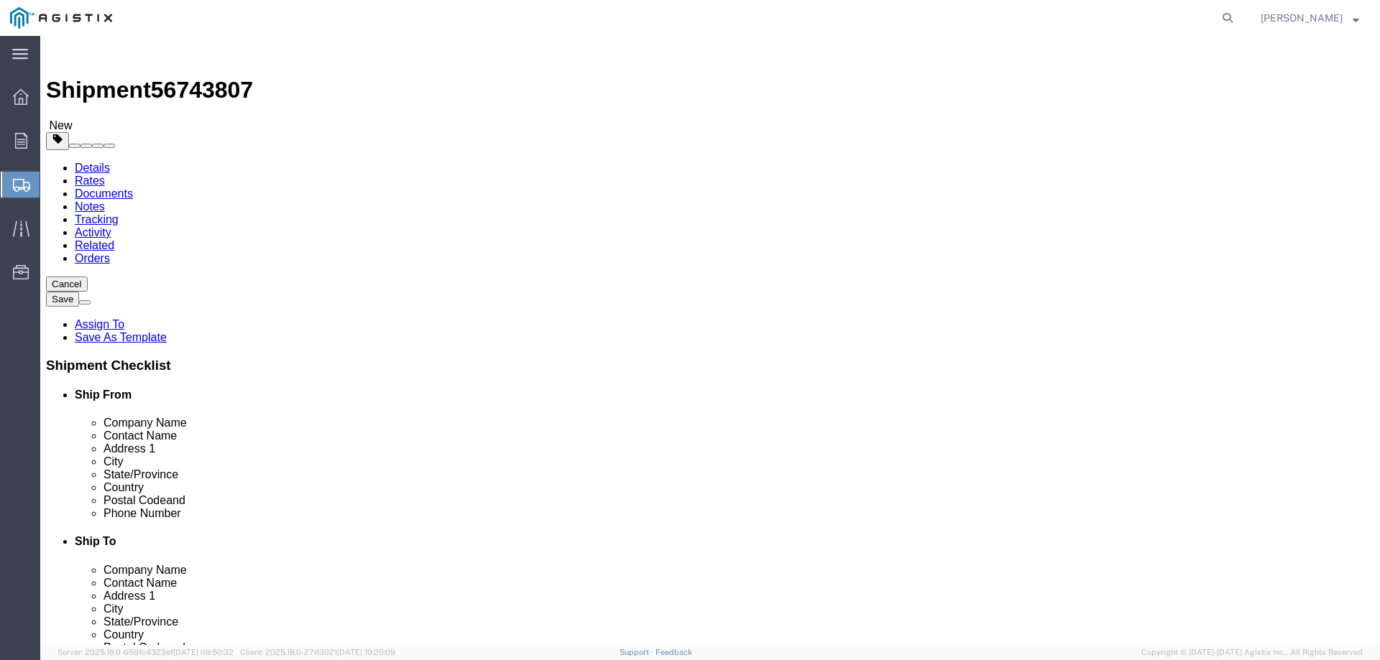
click button "Rate Shipment"
